Goal: Transaction & Acquisition: Download file/media

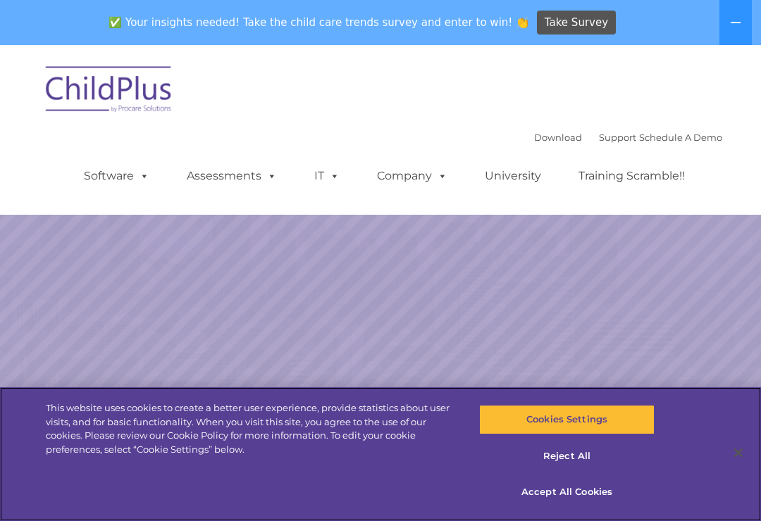
select select "MEDIUM"
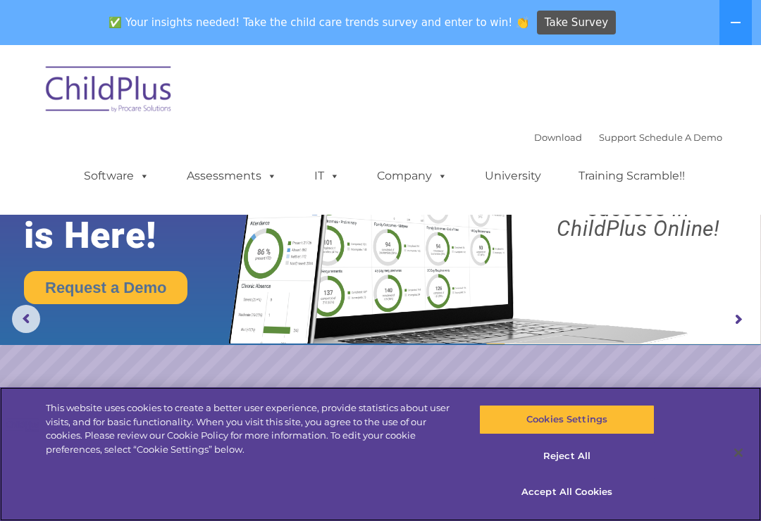
click at [580, 420] on button "Cookies Settings" at bounding box center [566, 420] width 175 height 30
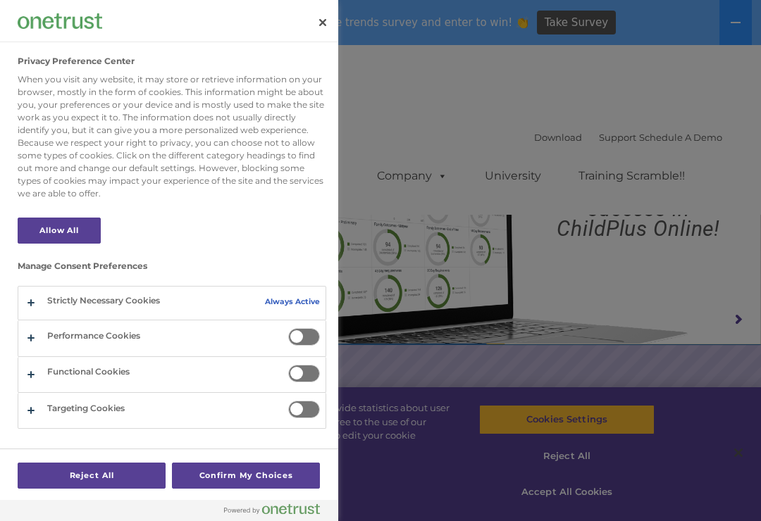
click at [524, 269] on div at bounding box center [380, 260] width 761 height 521
click at [602, 306] on div at bounding box center [380, 260] width 761 height 521
click at [308, 23] on button "Close" at bounding box center [322, 22] width 31 height 31
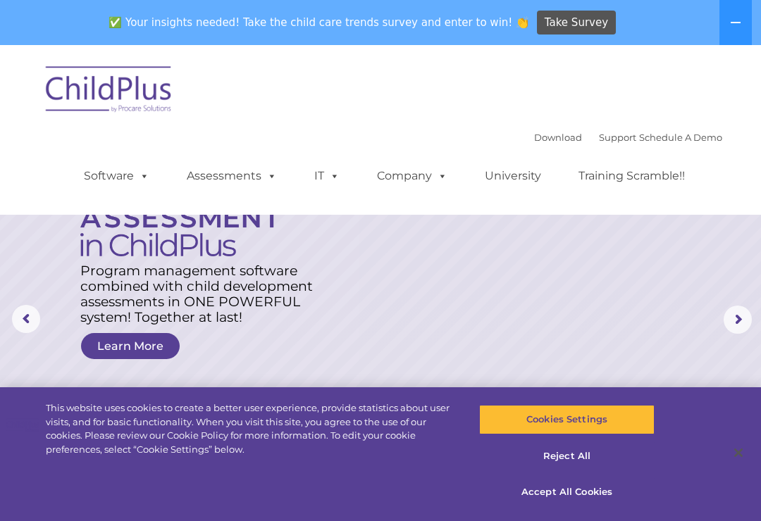
click at [742, 314] on rs-arrow at bounding box center [737, 320] width 28 height 28
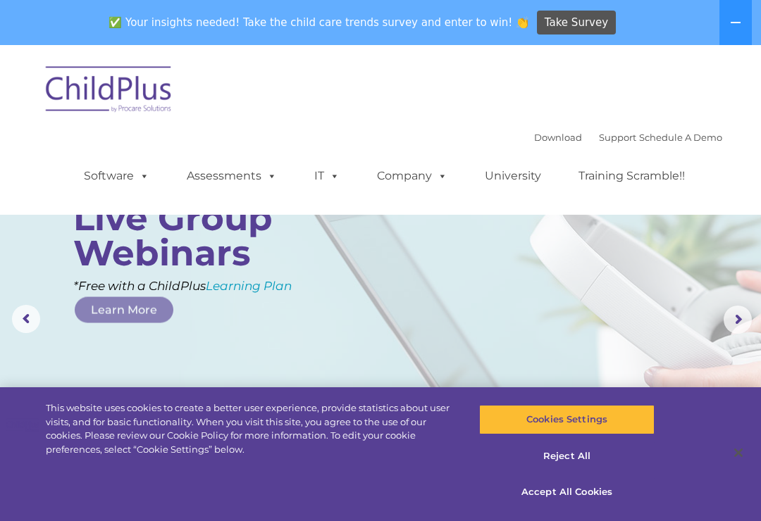
click at [740, 323] on rs-arrow at bounding box center [737, 320] width 28 height 28
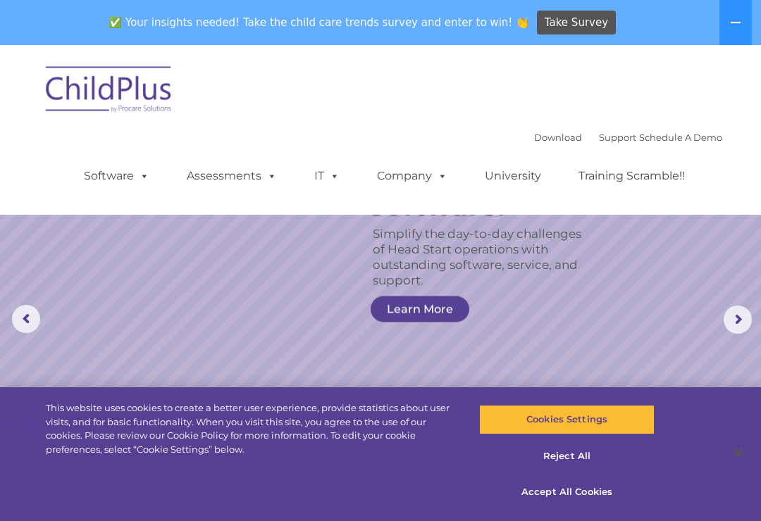
click at [47, 317] on rs-slide "Simplify the day-to-day challenges of Head Start operations with outstanding so…" at bounding box center [380, 319] width 761 height 549
click at [728, 313] on rs-arrow at bounding box center [737, 320] width 28 height 28
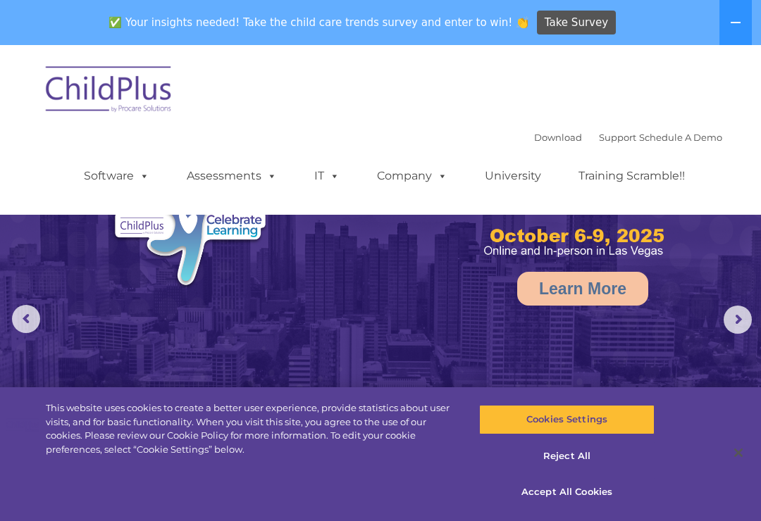
click at [740, 316] on rs-arrow at bounding box center [737, 320] width 28 height 28
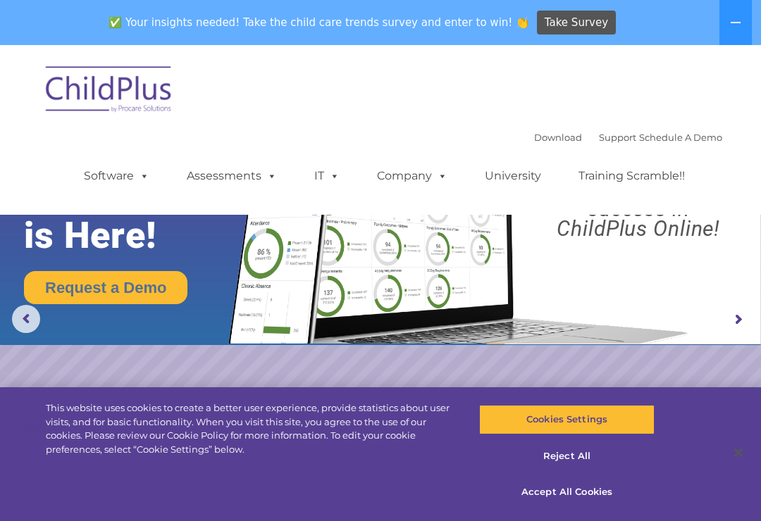
click at [734, 313] on rs-arrow at bounding box center [737, 320] width 28 height 28
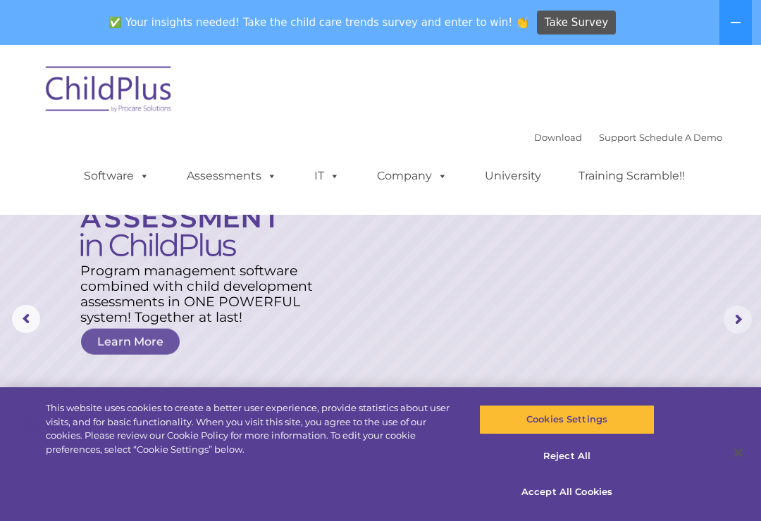
click at [737, 320] on rs-arrow at bounding box center [737, 320] width 28 height 28
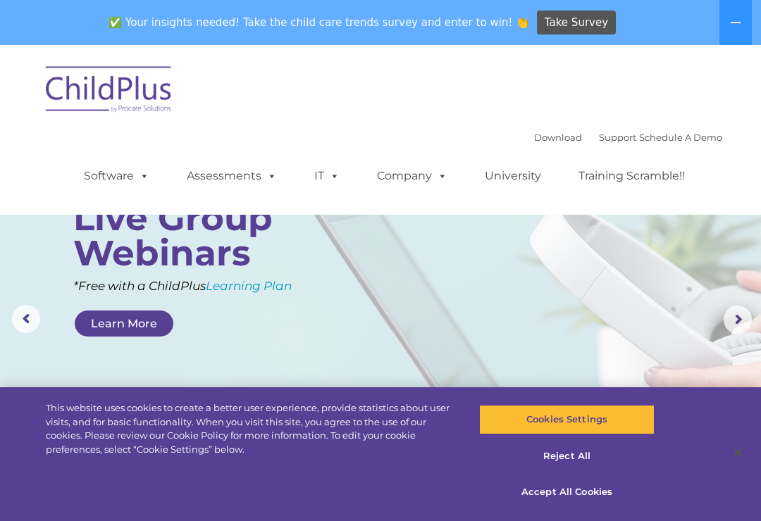
click at [534, 139] on link "Download" at bounding box center [558, 137] width 48 height 11
